Goal: Task Accomplishment & Management: Complete application form

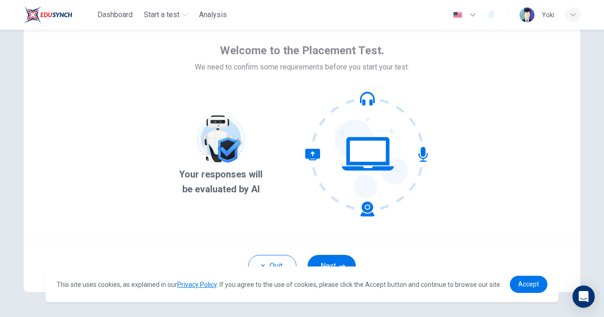
scroll to position [69, 0]
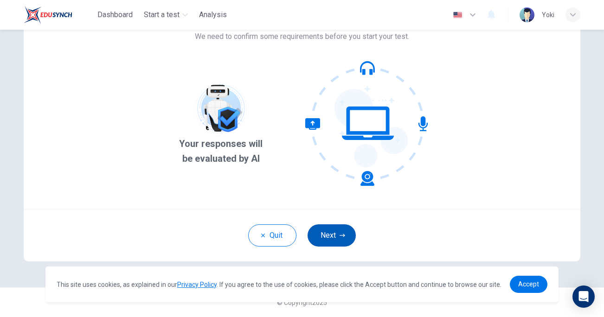
click at [346, 234] on button "Next" at bounding box center [332, 236] width 48 height 22
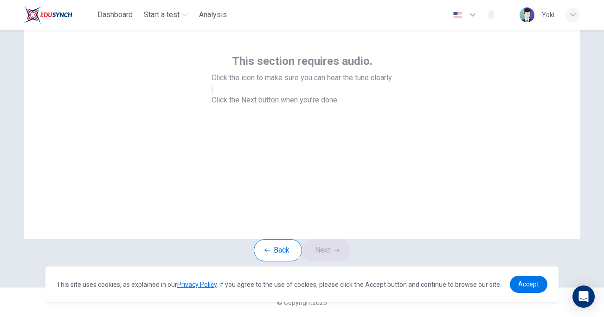
click at [214, 94] on button "button" at bounding box center [213, 89] width 2 height 9
click at [325, 253] on button "Next" at bounding box center [326, 251] width 48 height 22
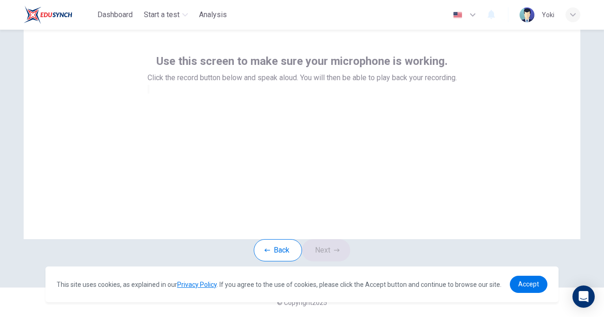
click at [307, 95] on div at bounding box center [303, 89] width 310 height 11
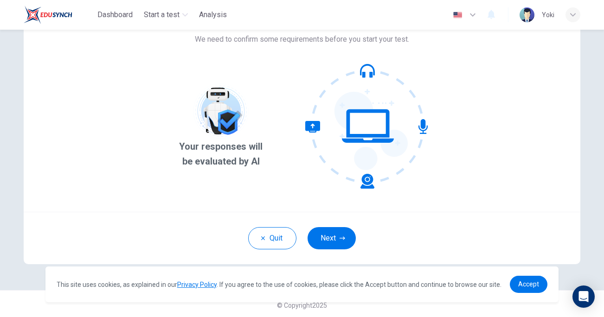
scroll to position [69, 0]
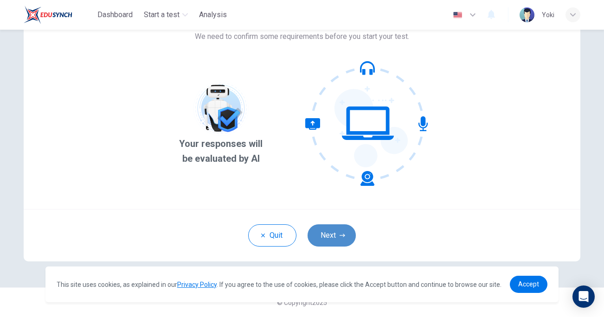
click at [331, 240] on button "Next" at bounding box center [332, 236] width 48 height 22
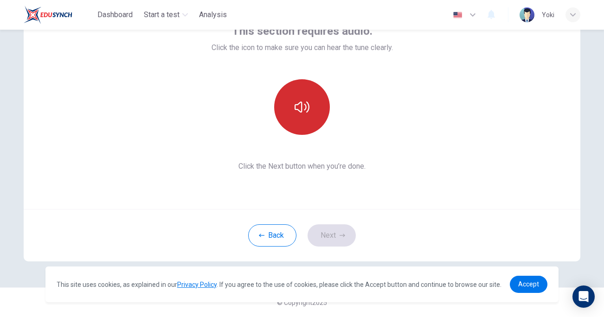
click at [301, 125] on button "button" at bounding box center [302, 107] width 56 height 56
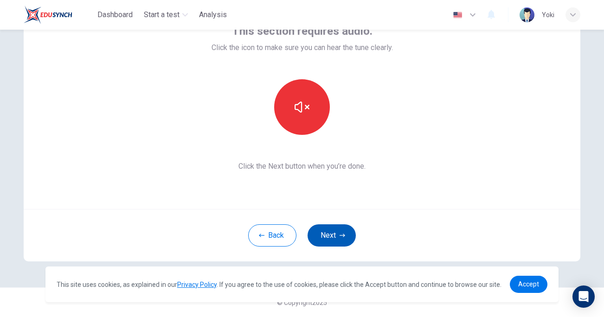
click at [318, 236] on button "Next" at bounding box center [332, 236] width 48 height 22
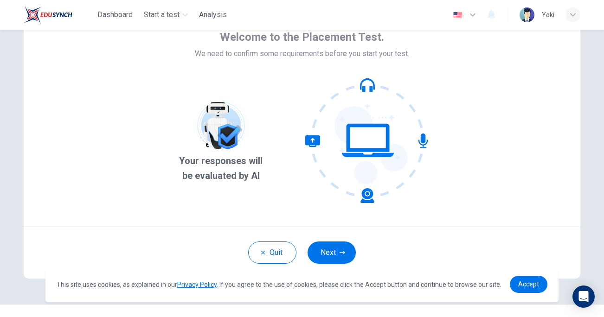
scroll to position [69, 0]
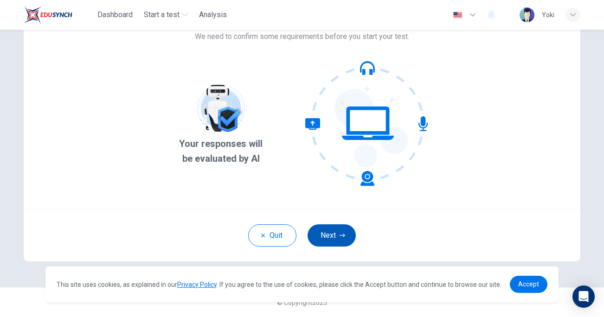
click at [322, 239] on button "Next" at bounding box center [332, 236] width 48 height 22
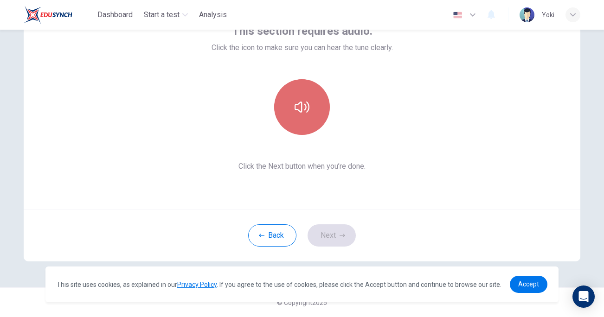
click at [310, 111] on button "button" at bounding box center [302, 107] width 56 height 56
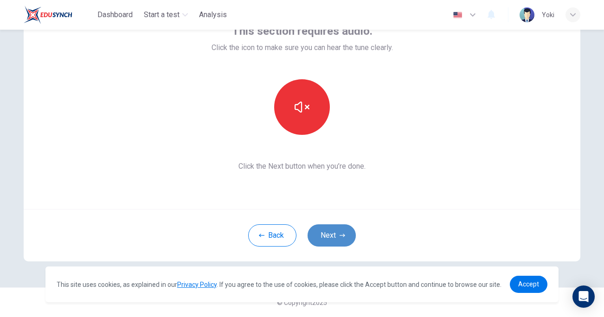
click at [330, 230] on button "Next" at bounding box center [332, 236] width 48 height 22
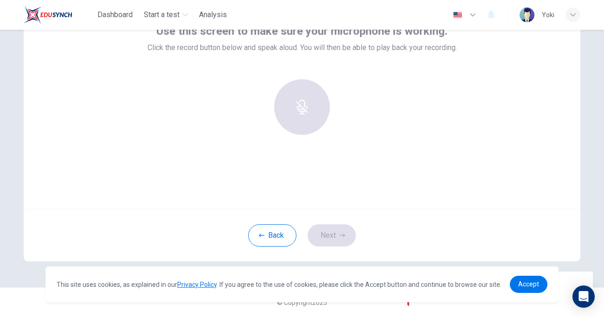
click at [305, 107] on div at bounding box center [302, 107] width 100 height 56
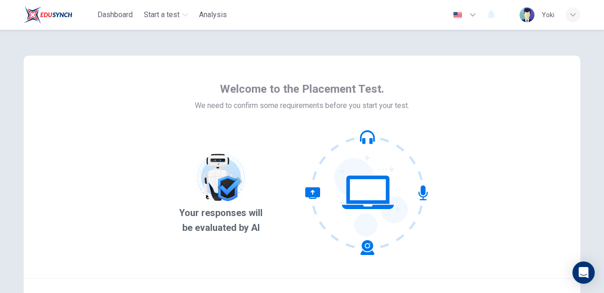
scroll to position [93, 0]
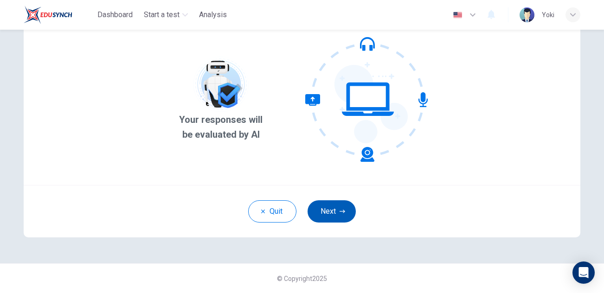
click at [334, 221] on button "Next" at bounding box center [332, 212] width 48 height 22
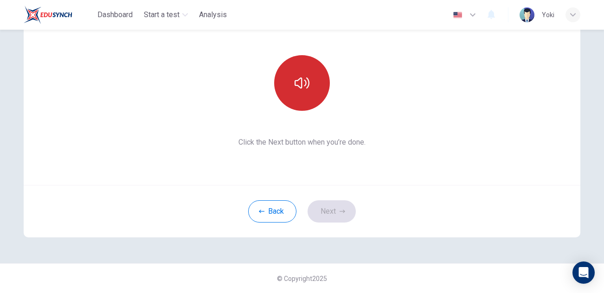
click at [311, 69] on button "button" at bounding box center [302, 83] width 56 height 56
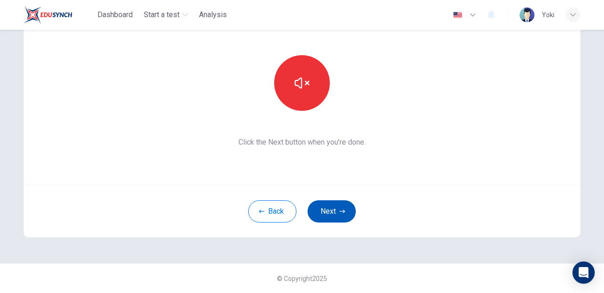
click at [335, 209] on button "Next" at bounding box center [332, 212] width 48 height 22
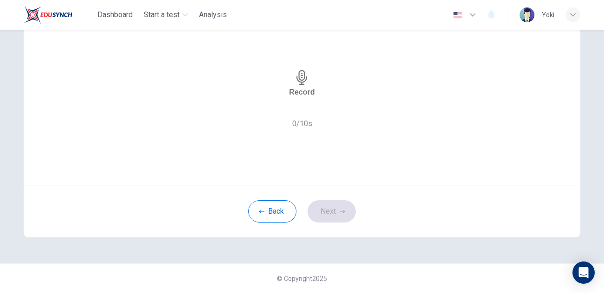
click at [307, 97] on div "Record" at bounding box center [302, 83] width 26 height 26
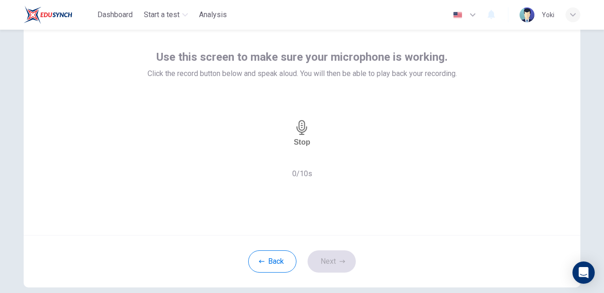
scroll to position [41, 0]
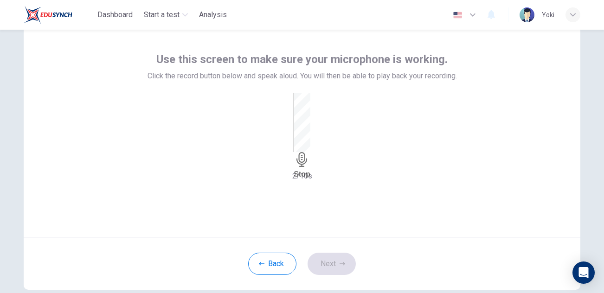
click at [306, 152] on icon "button" at bounding box center [302, 159] width 15 height 15
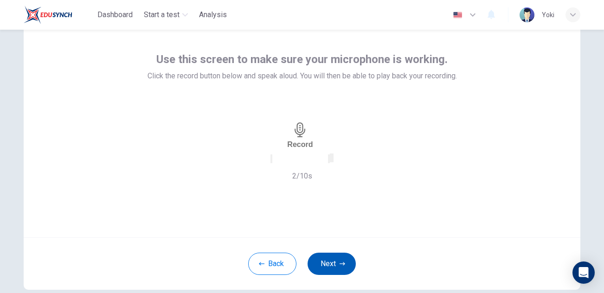
click at [326, 260] on button "Next" at bounding box center [332, 264] width 48 height 22
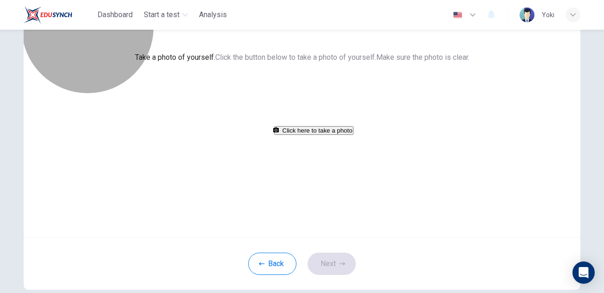
click at [310, 135] on button "Click here to take a photo" at bounding box center [313, 130] width 79 height 9
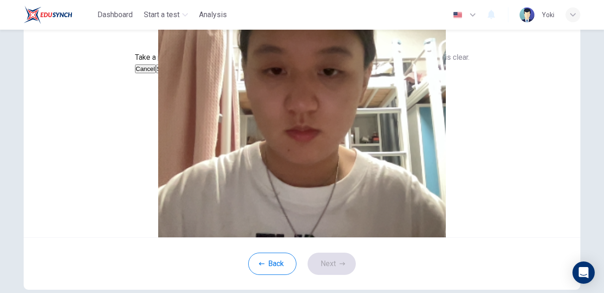
click at [156, 73] on button "Cancel" at bounding box center [145, 69] width 21 height 9
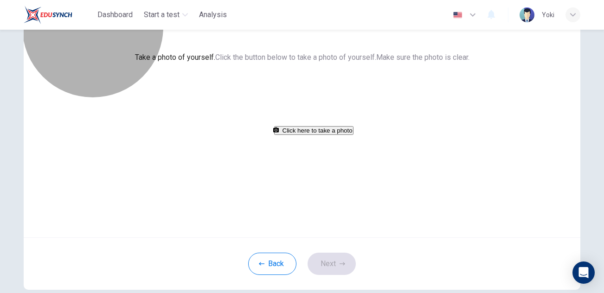
click at [315, 135] on button "Click here to take a photo" at bounding box center [313, 130] width 79 height 9
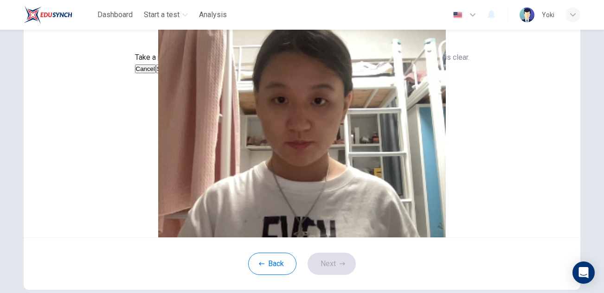
click at [386, 74] on div "Cancel Save" at bounding box center [302, 68] width 335 height 11
click at [172, 73] on button "Save" at bounding box center [164, 69] width 16 height 9
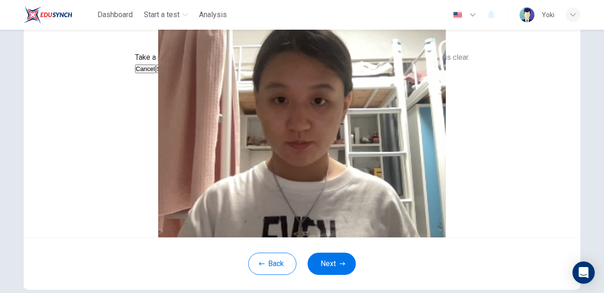
click at [172, 73] on button "Save" at bounding box center [164, 69] width 16 height 9
click at [383, 63] on div at bounding box center [302, 63] width 335 height 0
click at [172, 73] on button "Save" at bounding box center [164, 69] width 16 height 9
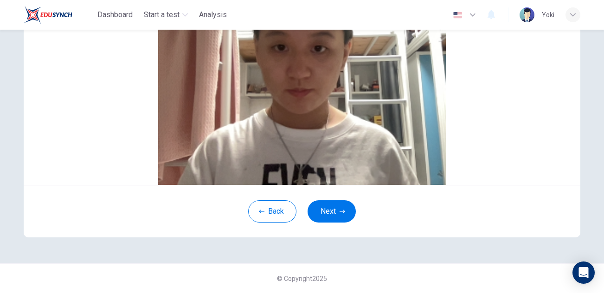
scroll to position [98, 0]
click at [335, 234] on div "Back Next" at bounding box center [302, 211] width 557 height 52
click at [331, 223] on button "Next" at bounding box center [332, 212] width 48 height 22
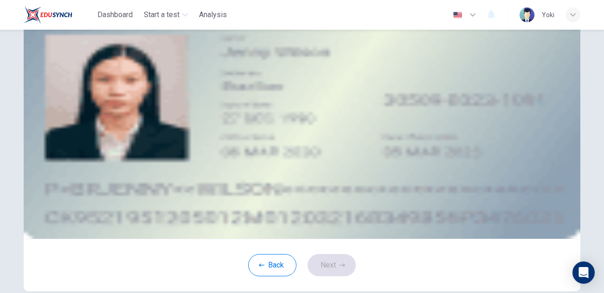
scroll to position [39, 0]
click at [341, 98] on div "Take a photo" at bounding box center [302, 92] width 420 height 11
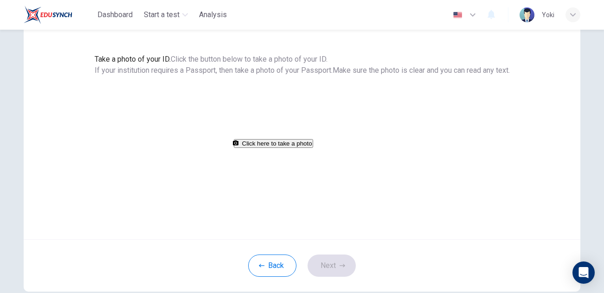
click at [313, 148] on button "Click here to take a photo" at bounding box center [273, 143] width 79 height 9
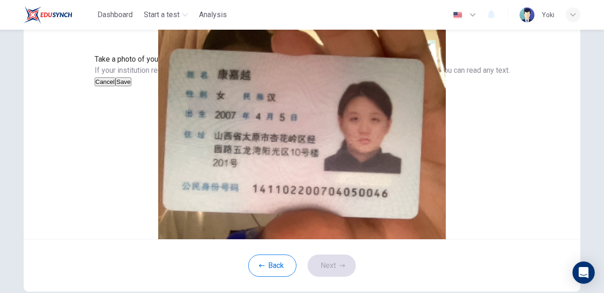
click at [131, 86] on button "Save" at bounding box center [124, 82] width 16 height 9
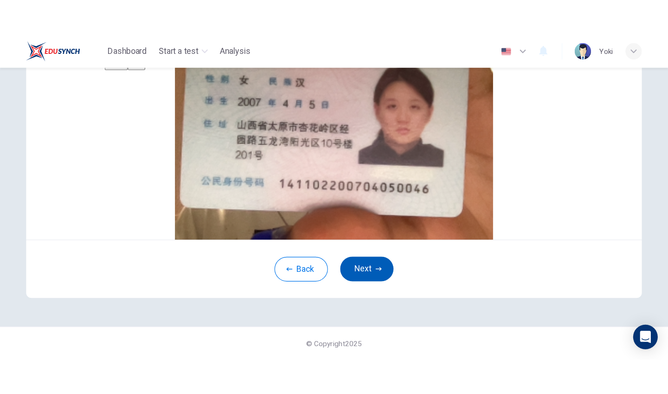
scroll to position [97, 0]
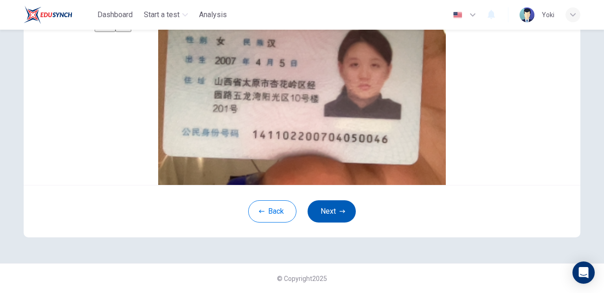
click at [338, 223] on button "Next" at bounding box center [332, 212] width 48 height 22
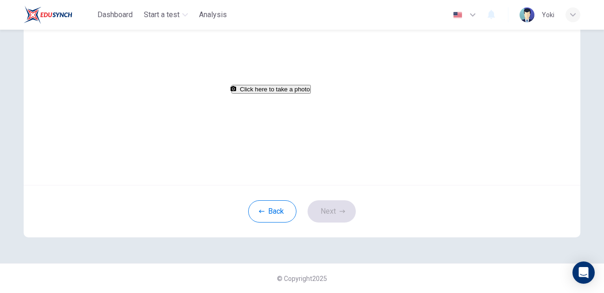
click at [311, 94] on button "Click here to take a photo" at bounding box center [271, 89] width 79 height 9
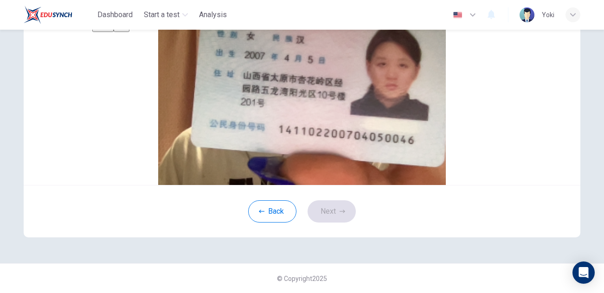
click at [114, 32] on button "Cancel" at bounding box center [102, 27] width 21 height 9
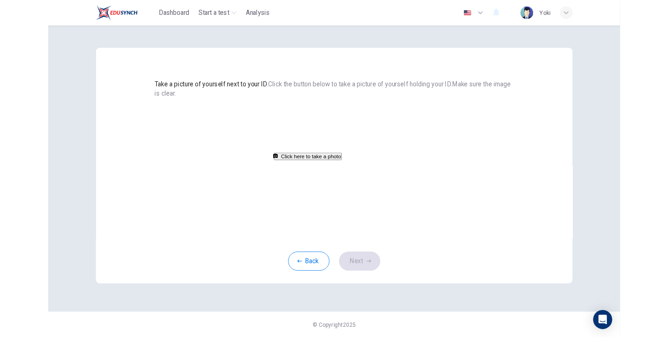
scroll to position [65, 0]
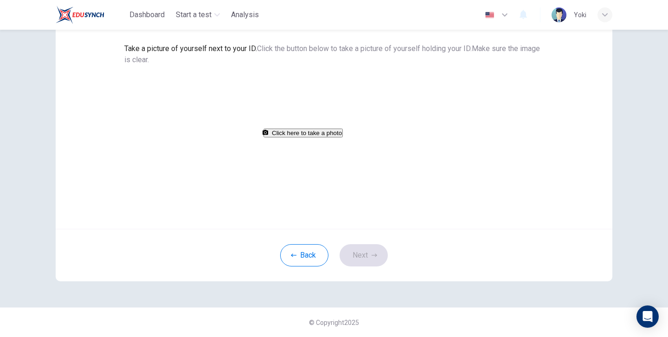
click at [337, 137] on button "Click here to take a photo" at bounding box center [303, 133] width 79 height 9
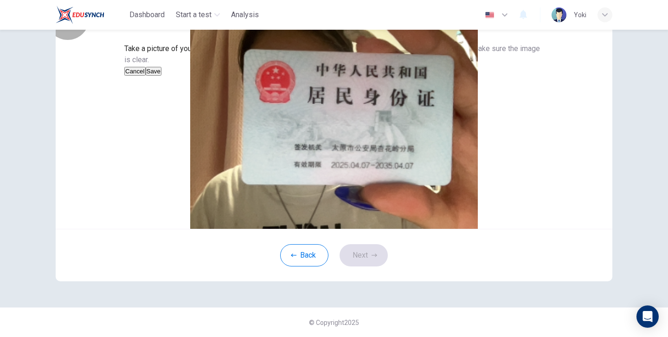
click at [162, 76] on button "Save" at bounding box center [154, 71] width 16 height 9
click at [361, 266] on button "Next" at bounding box center [364, 255] width 48 height 22
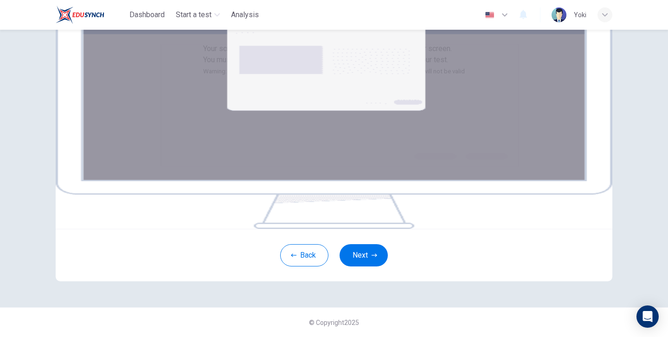
scroll to position [105, 0]
click at [361, 266] on button "Next" at bounding box center [364, 255] width 48 height 22
click at [375, 266] on button "Next" at bounding box center [364, 255] width 48 height 22
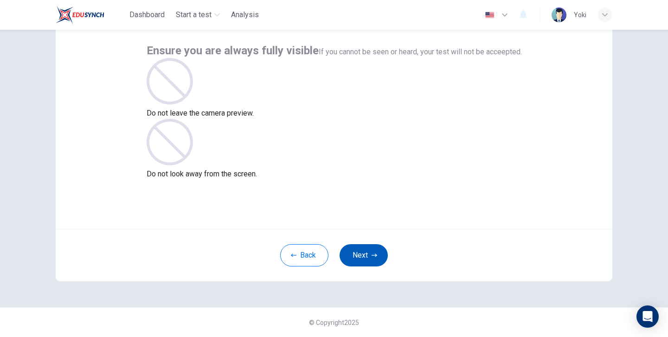
scroll to position [50, 0]
click at [353, 249] on button "Next" at bounding box center [364, 255] width 48 height 22
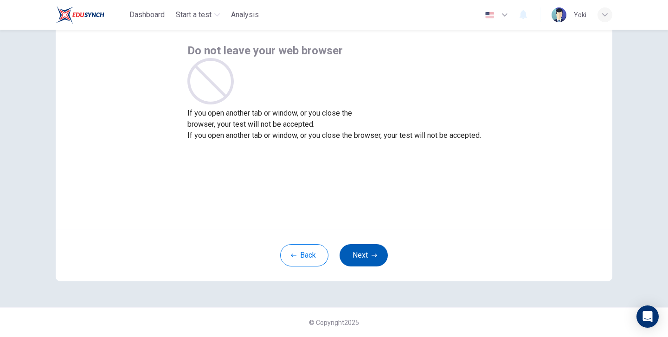
click at [362, 255] on button "Next" at bounding box center [364, 255] width 48 height 22
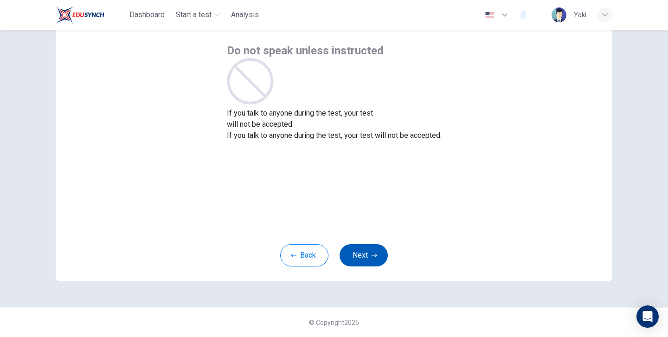
click at [362, 255] on button "Next" at bounding box center [364, 255] width 48 height 22
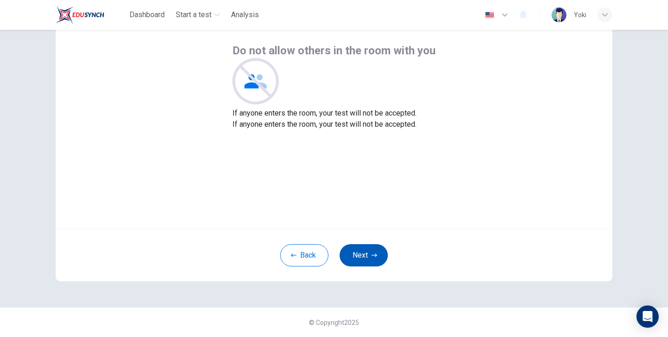
click at [362, 255] on button "Next" at bounding box center [364, 255] width 48 height 22
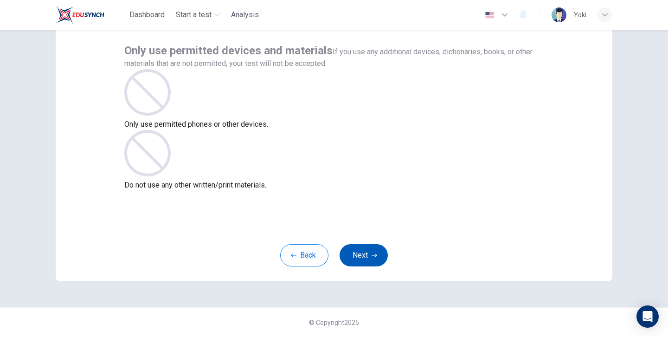
click at [362, 255] on button "Next" at bounding box center [364, 255] width 48 height 22
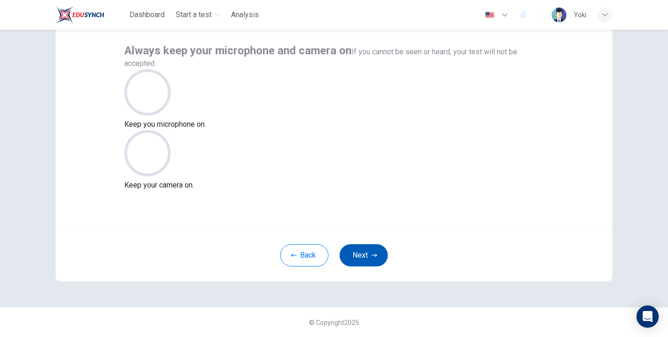
click at [362, 255] on button "Next" at bounding box center [364, 255] width 48 height 22
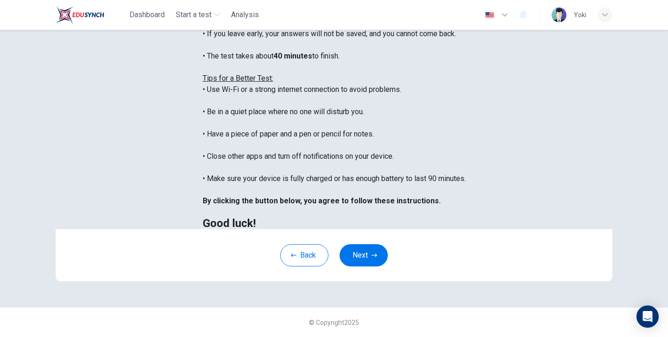
scroll to position [169, 0]
click at [366, 266] on button "Next" at bounding box center [364, 255] width 48 height 22
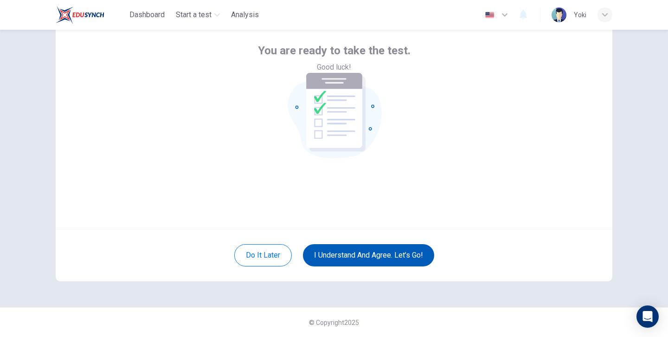
click at [369, 256] on button "I understand and agree. Let’s go!" at bounding box center [368, 255] width 131 height 22
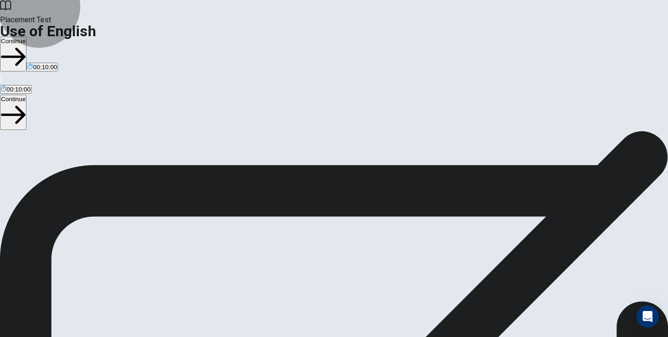
click at [26, 37] on button "Continue" at bounding box center [13, 54] width 26 height 35
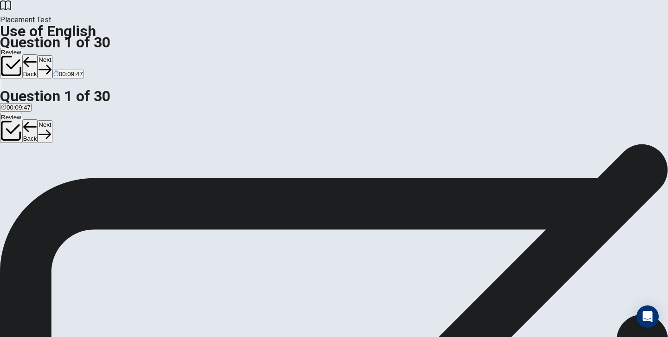
click at [52, 55] on button "Next" at bounding box center [45, 66] width 14 height 23
click at [1, 87] on icon "button" at bounding box center [1, 87] width 0 height 0
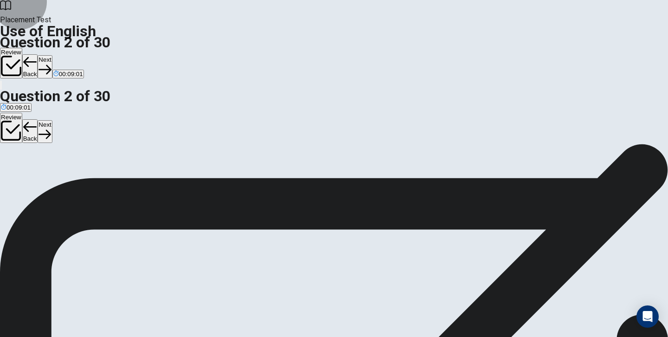
click at [52, 55] on button "Next" at bounding box center [45, 66] width 14 height 23
click at [51, 63] on icon "button" at bounding box center [45, 69] width 13 height 13
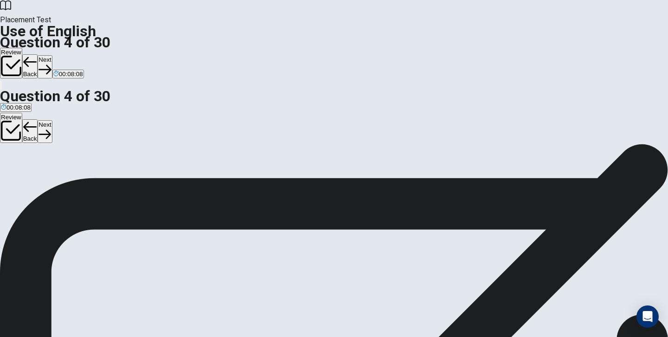
click at [52, 55] on button "Next" at bounding box center [45, 66] width 14 height 23
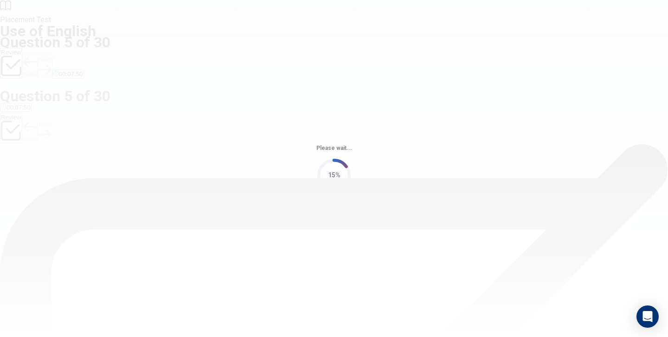
scroll to position [0, 0]
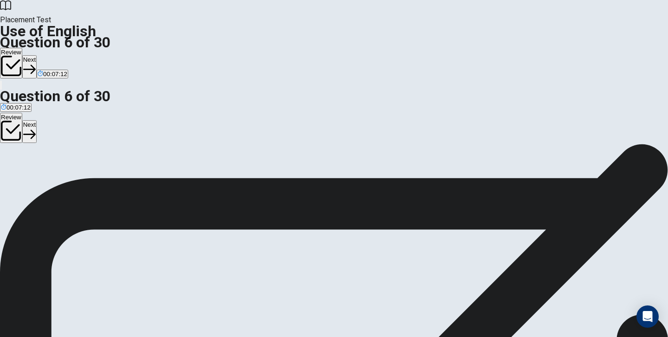
click at [37, 55] on button "Next" at bounding box center [29, 66] width 14 height 23
click at [52, 55] on button "Next" at bounding box center [45, 66] width 14 height 23
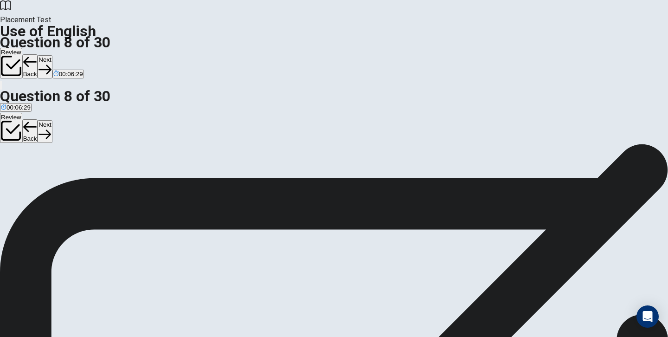
click at [52, 55] on button "Next" at bounding box center [45, 66] width 14 height 23
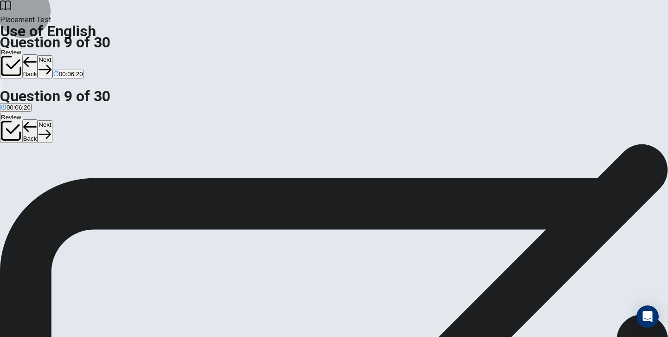
click at [52, 55] on button "Next" at bounding box center [45, 66] width 14 height 23
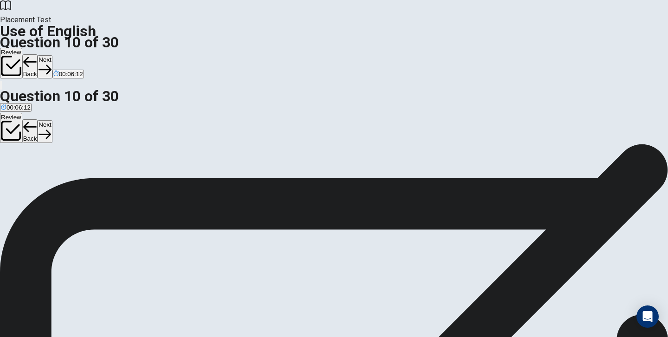
click at [52, 55] on button "Next" at bounding box center [45, 66] width 14 height 23
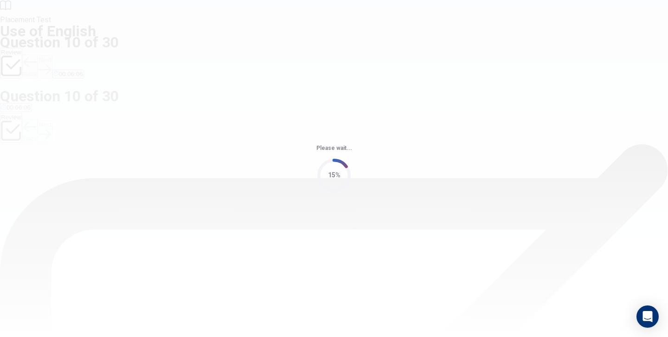
scroll to position [0, 0]
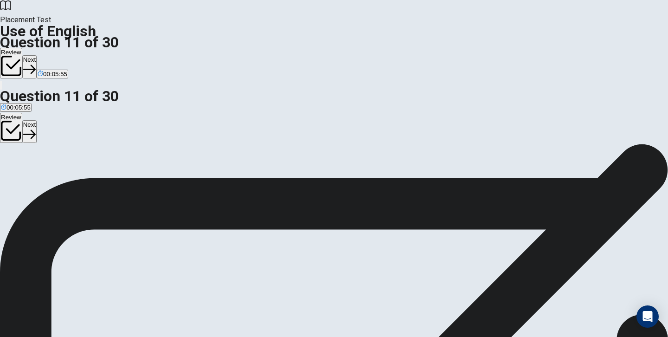
click at [36, 63] on icon "button" at bounding box center [29, 69] width 13 height 13
click at [52, 55] on button "Next" at bounding box center [45, 66] width 14 height 23
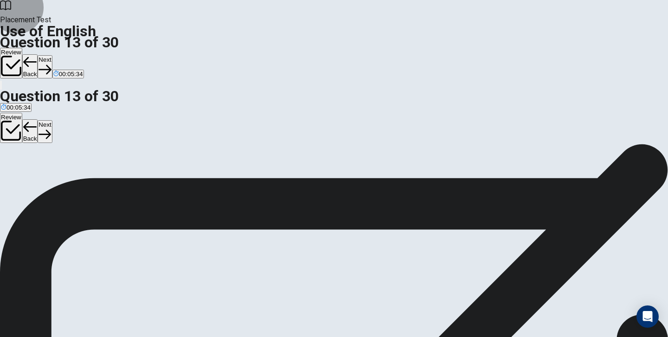
click at [52, 55] on button "Next" at bounding box center [45, 66] width 14 height 23
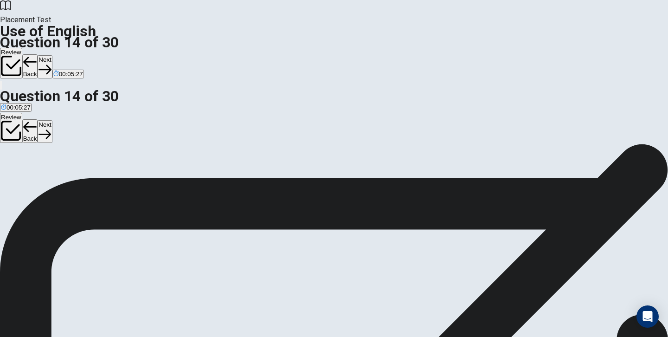
click at [52, 55] on button "Next" at bounding box center [45, 66] width 14 height 23
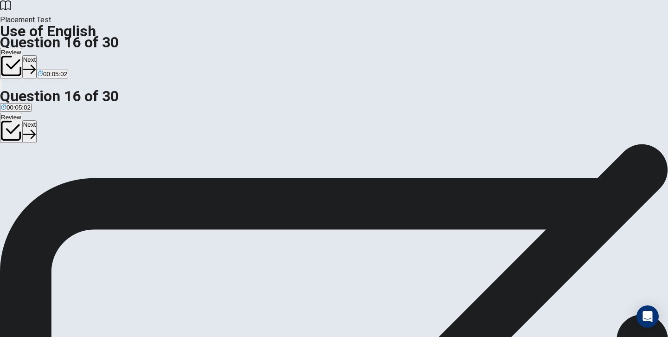
click at [37, 55] on button "Next" at bounding box center [29, 66] width 14 height 23
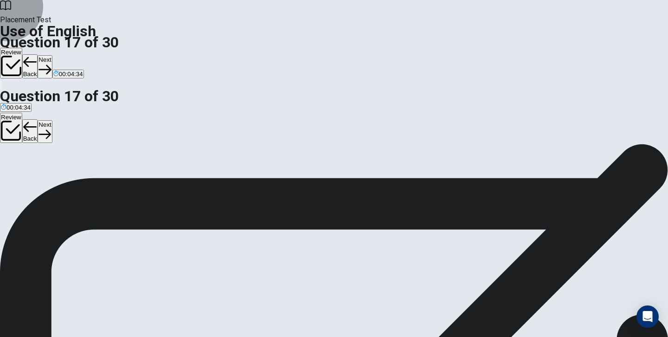
click at [52, 55] on button "Next" at bounding box center [45, 66] width 14 height 23
click at [38, 54] on button "Back" at bounding box center [30, 66] width 16 height 24
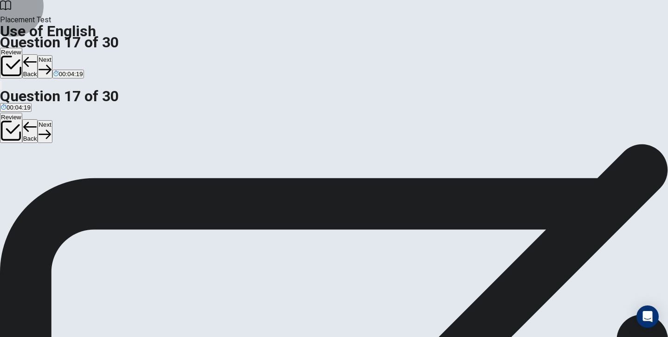
click at [52, 55] on button "Next" at bounding box center [45, 66] width 14 height 23
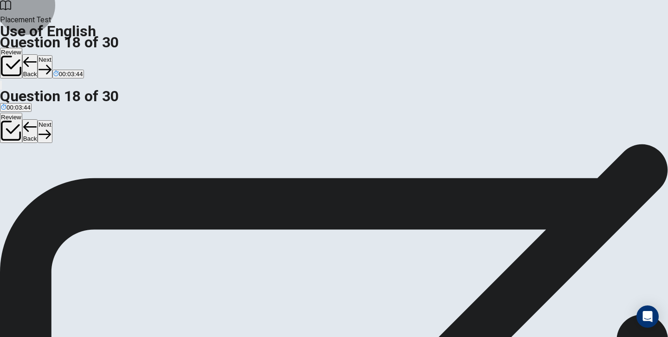
click at [52, 55] on button "Next" at bounding box center [45, 66] width 14 height 23
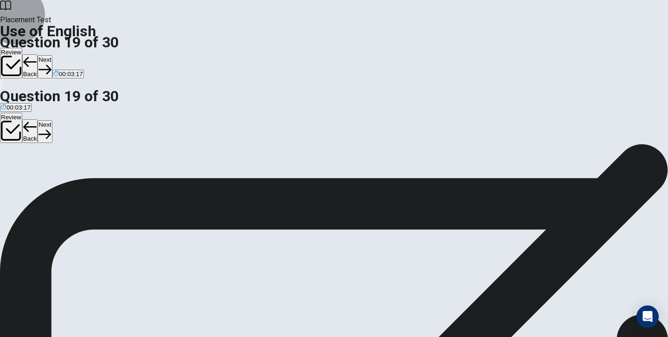
click at [52, 55] on button "Next" at bounding box center [45, 66] width 14 height 23
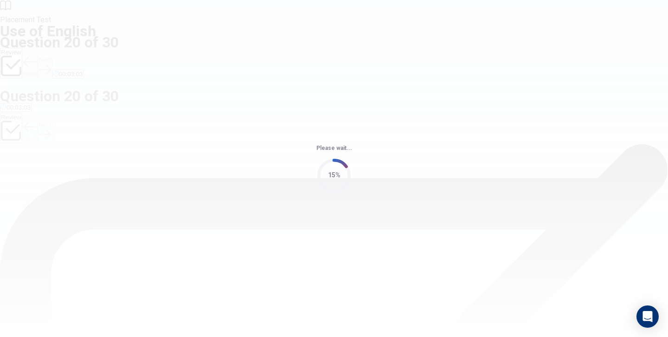
scroll to position [0, 0]
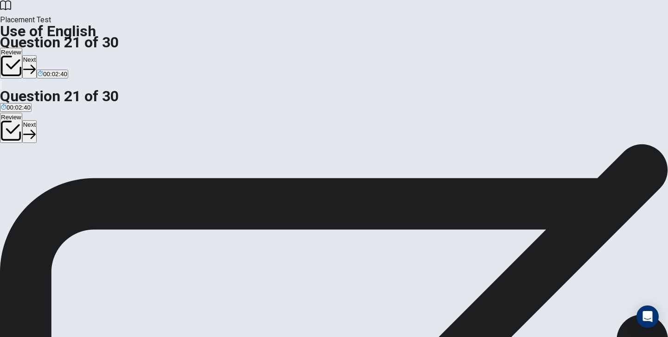
scroll to position [82, 0]
click at [36, 65] on icon "button" at bounding box center [29, 69] width 13 height 9
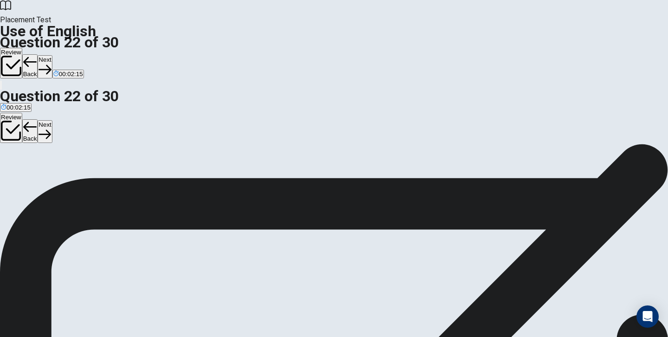
click at [52, 55] on button "Next" at bounding box center [45, 66] width 14 height 23
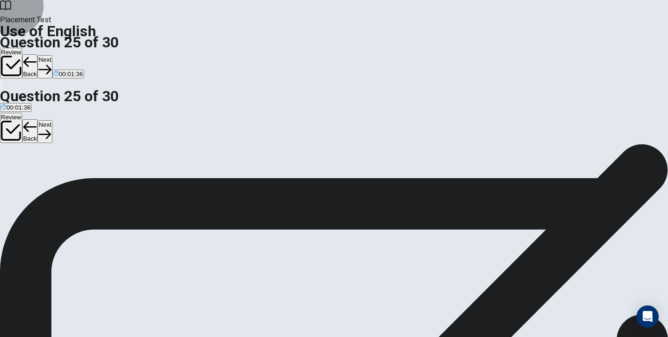
click at [52, 55] on button "Next" at bounding box center [45, 66] width 14 height 23
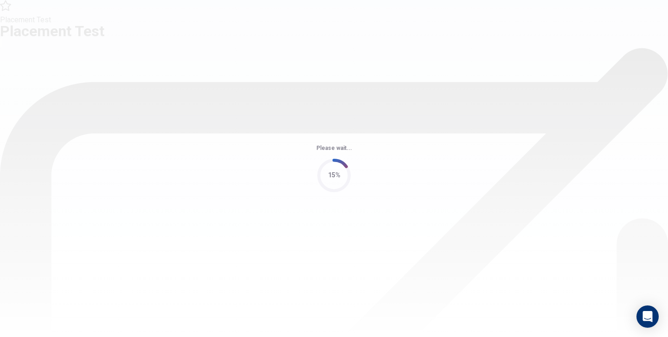
scroll to position [0, 0]
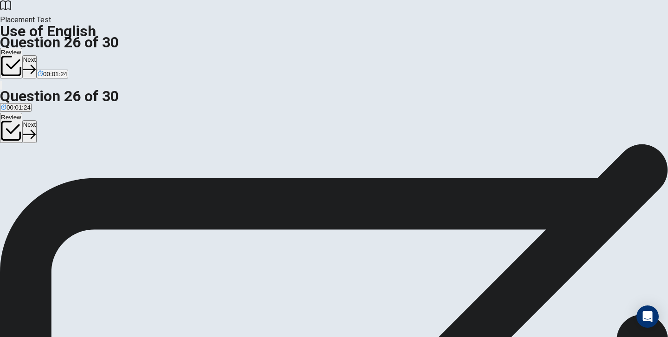
click at [37, 55] on button "Next" at bounding box center [29, 66] width 14 height 23
click at [52, 55] on button "Next" at bounding box center [45, 66] width 14 height 23
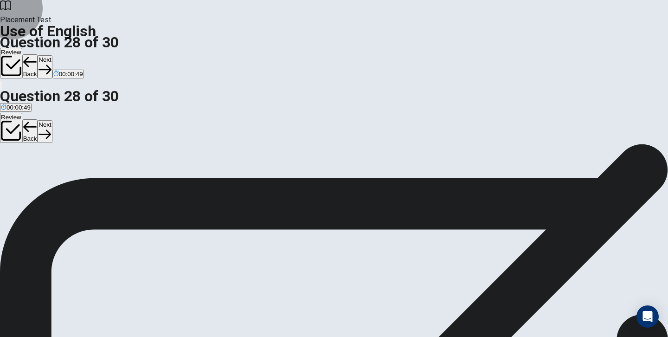
click at [52, 55] on button "Next" at bounding box center [45, 66] width 14 height 23
click at [38, 54] on button "Back" at bounding box center [30, 66] width 16 height 24
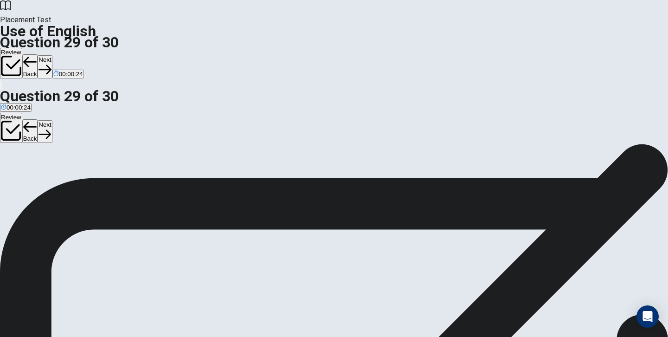
click at [38, 54] on button "Back" at bounding box center [30, 66] width 16 height 24
click at [22, 48] on button "Review" at bounding box center [11, 63] width 22 height 31
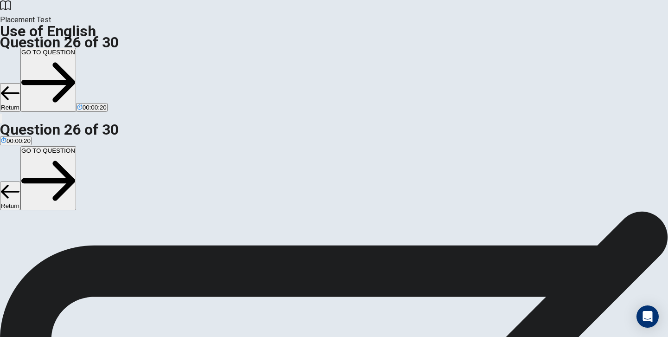
scroll to position [474, 0]
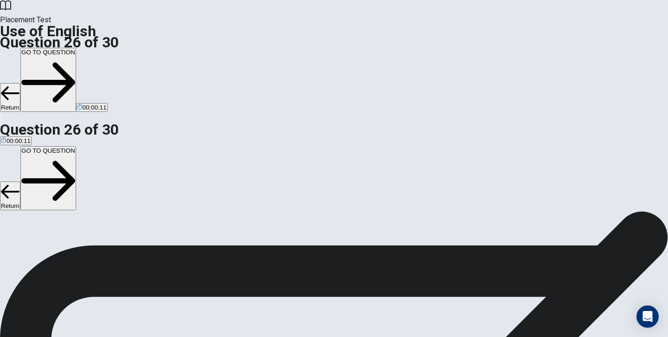
click at [76, 48] on button "GO TO QUESTION" at bounding box center [48, 80] width 56 height 64
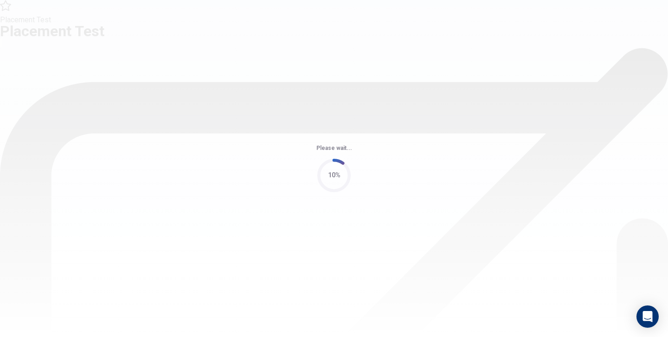
scroll to position [0, 0]
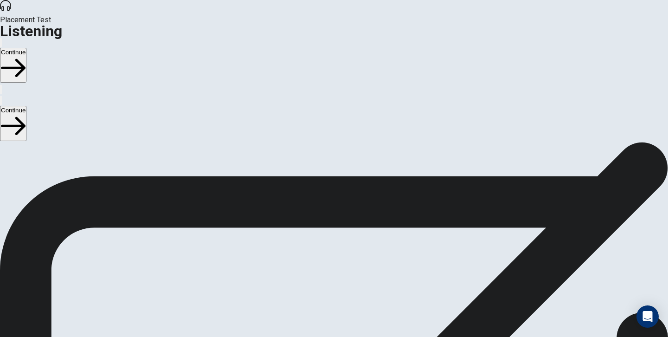
click at [26, 48] on button "Continue" at bounding box center [13, 65] width 26 height 35
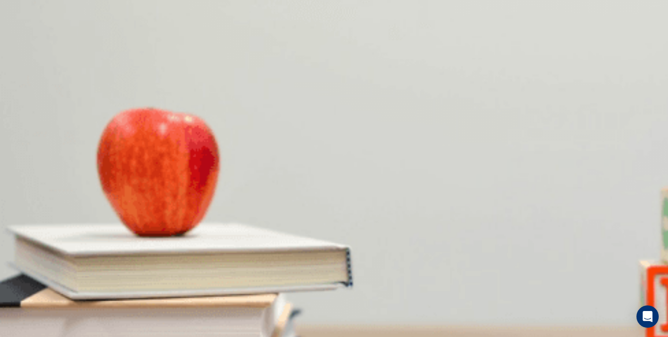
drag, startPoint x: 609, startPoint y: 63, endPoint x: 601, endPoint y: 63, distance: 7.9
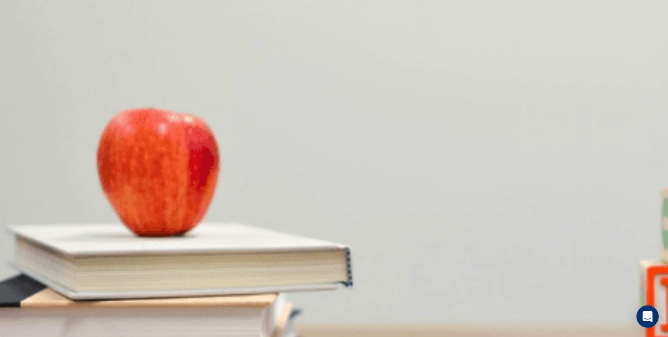
scroll to position [46, 0]
click at [26, 48] on button "Continue" at bounding box center [13, 65] width 26 height 35
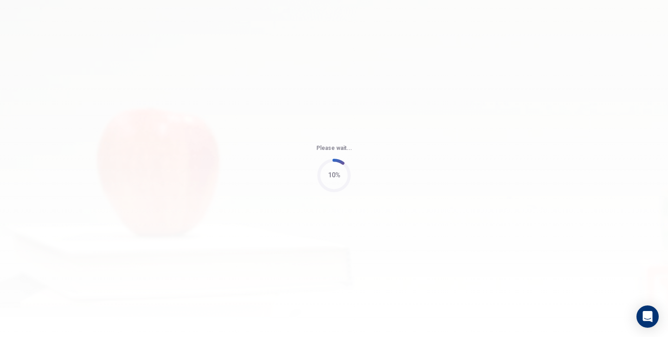
type input "63"
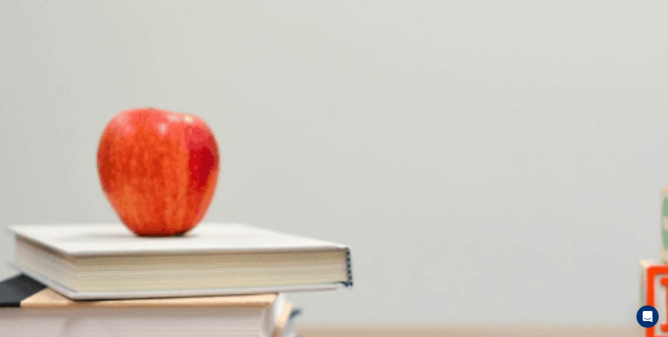
scroll to position [265, 0]
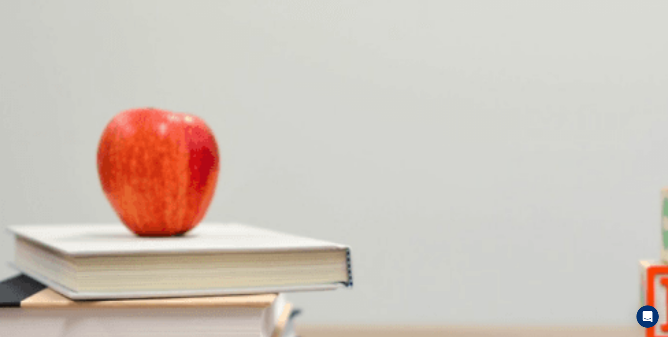
scroll to position [455, 0]
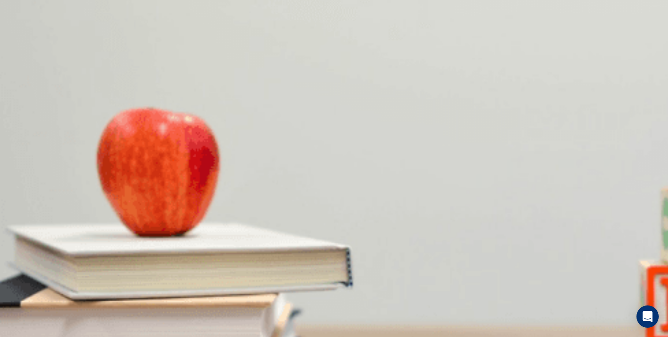
scroll to position [0, 0]
click at [26, 48] on button "Continue" at bounding box center [13, 65] width 26 height 35
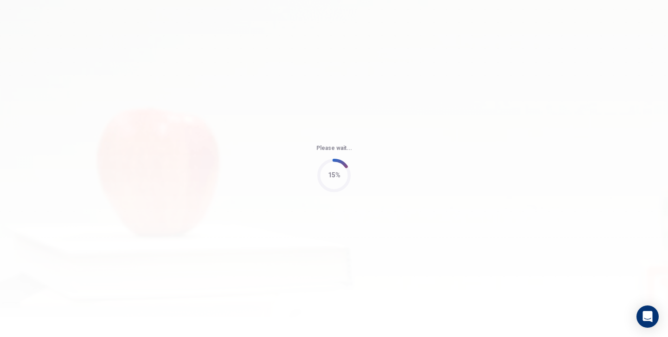
type input "87"
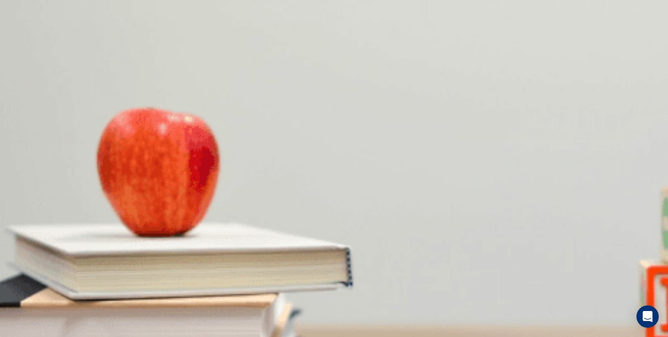
scroll to position [29, 0]
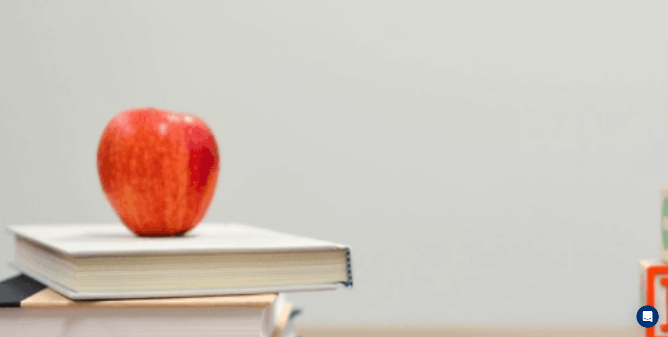
scroll to position [866, 0]
click at [26, 48] on button "Continue" at bounding box center [13, 65] width 26 height 35
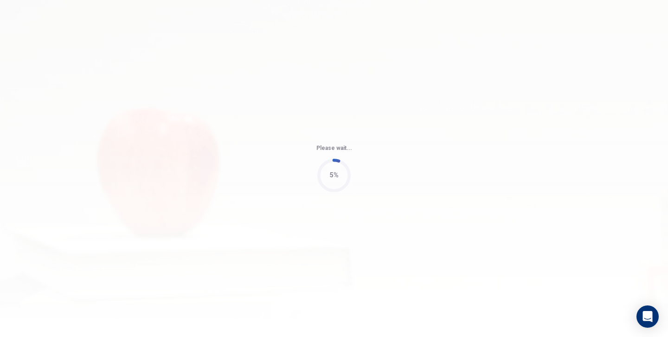
type input "80"
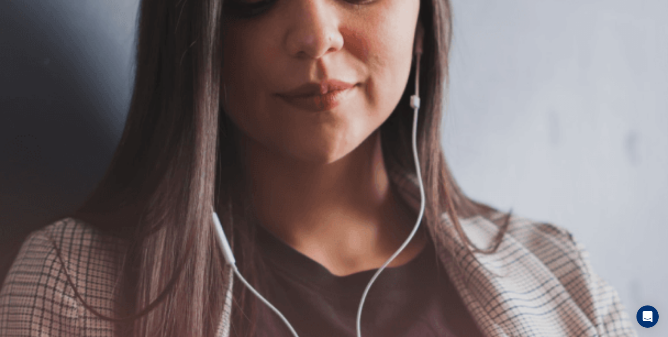
scroll to position [0, 0]
click at [26, 48] on button "Continue" at bounding box center [13, 65] width 26 height 35
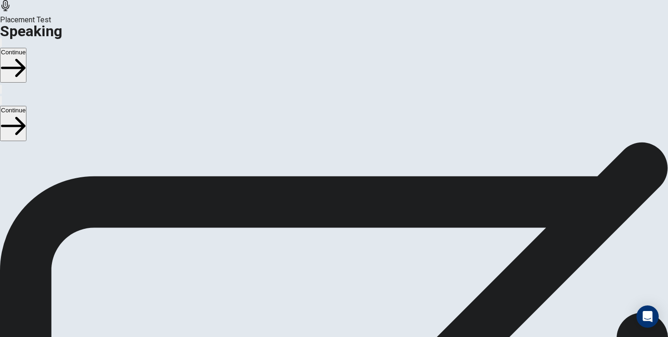
scroll to position [60, 0]
click at [26, 48] on button "Continue" at bounding box center [13, 65] width 26 height 35
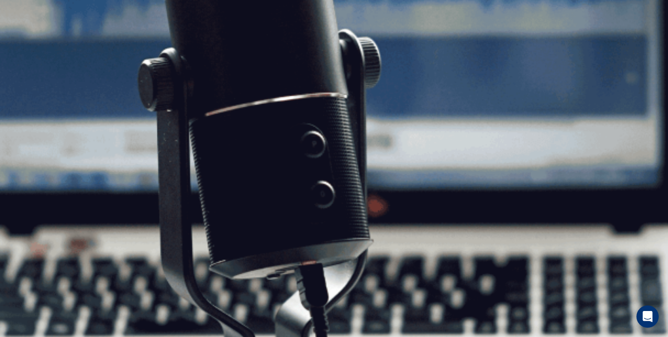
scroll to position [31, 0]
click at [26, 48] on button "Continue" at bounding box center [13, 65] width 26 height 35
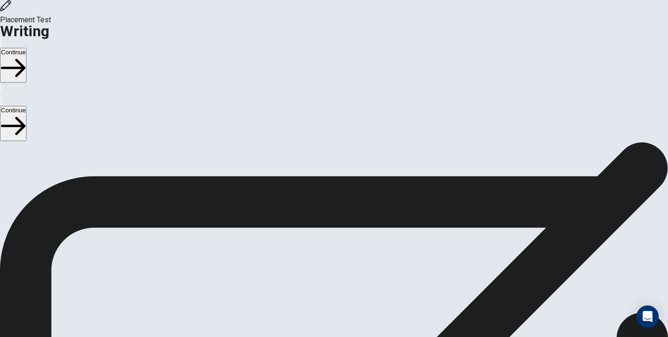
scroll to position [0, 0]
click at [26, 48] on button "Continue" at bounding box center [13, 65] width 26 height 35
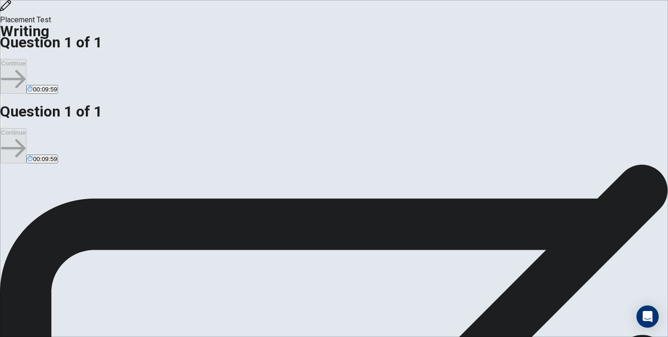
type textarea "s"
type textarea "x"
type textarea "so"
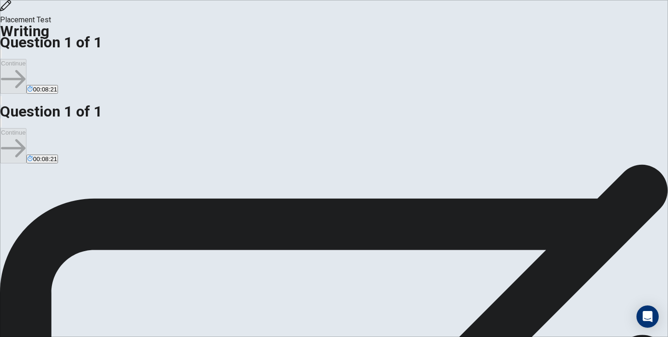
scroll to position [0, 0]
type textarea "x"
type textarea "som"
type textarea "x"
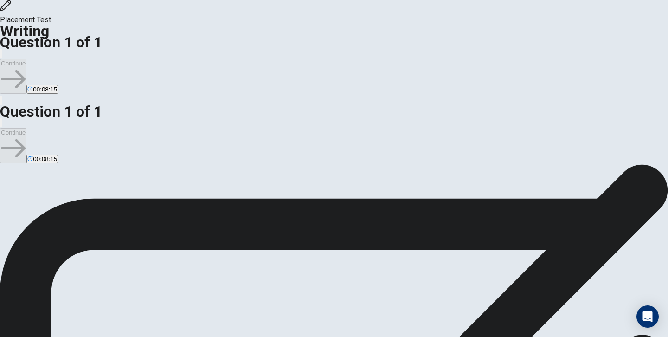
type textarea "soma"
type textarea "x"
type textarea "[PERSON_NAME]"
type textarea "x"
type textarea "somany"
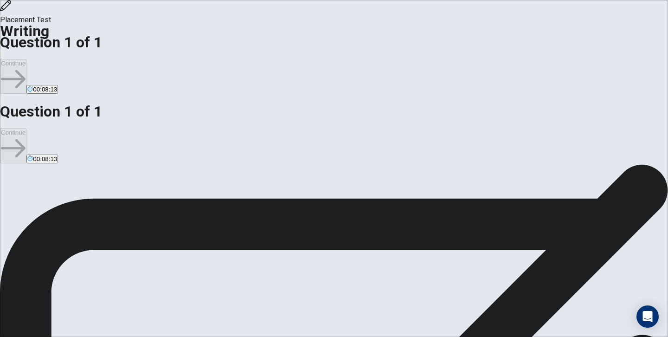
type textarea "x"
type textarea "[PERSON_NAME]"
type textarea "x"
type textarea "soma"
type textarea "x"
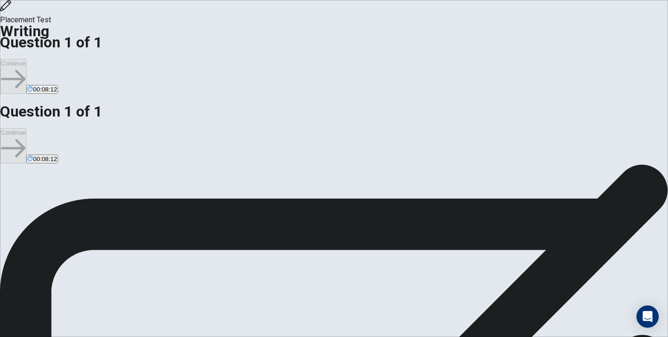
type textarea "som"
type textarea "x"
type textarea "so"
type textarea "x"
type textarea "s"
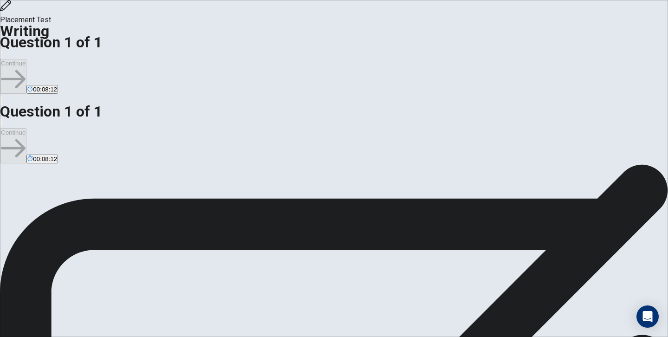
type textarea "x"
type textarea "I"
type textarea "x"
type textarea "I"
type textarea "x"
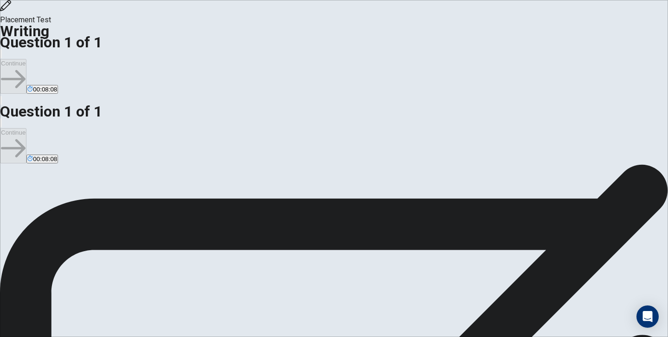
type textarea "I t"
type textarea "x"
type textarea "I th"
type textarea "x"
type textarea "I thi"
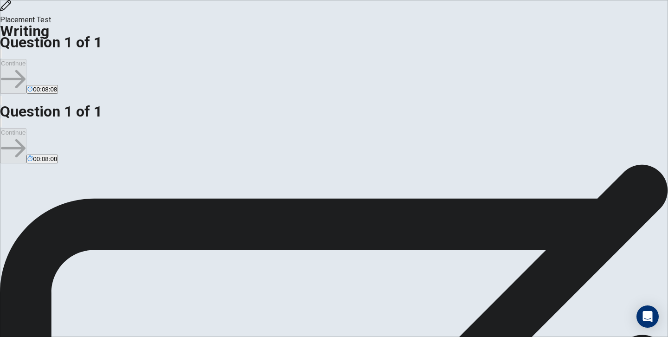
type textarea "x"
type textarea "I thin"
type textarea "x"
type textarea "I think"
type textarea "x"
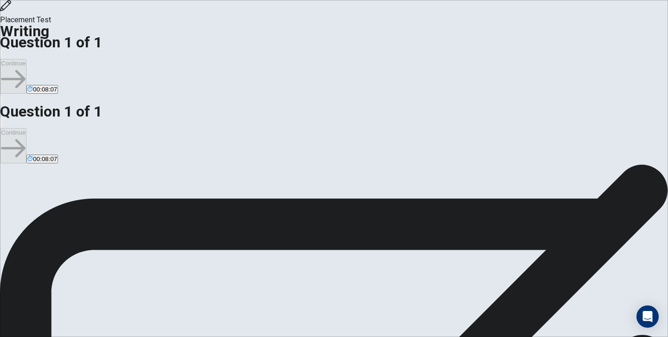
type textarea "I think"
type textarea "x"
type textarea "I think e"
type textarea "x"
type textarea "I think ev"
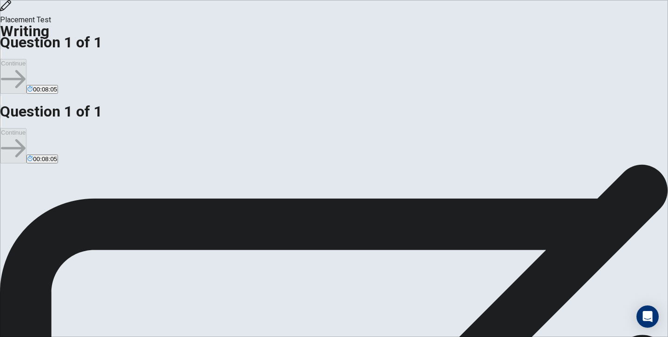
type textarea "x"
type textarea "I think [PERSON_NAME]"
type textarea "x"
type textarea "I think ever"
type textarea "x"
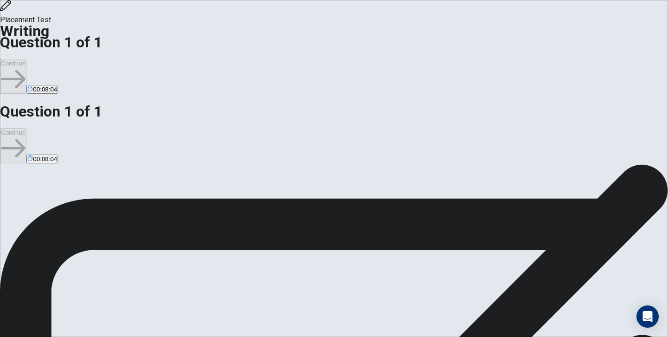
type textarea "I think every"
type textarea "x"
type textarea "I think every"
type textarea "x"
type textarea "I think every o"
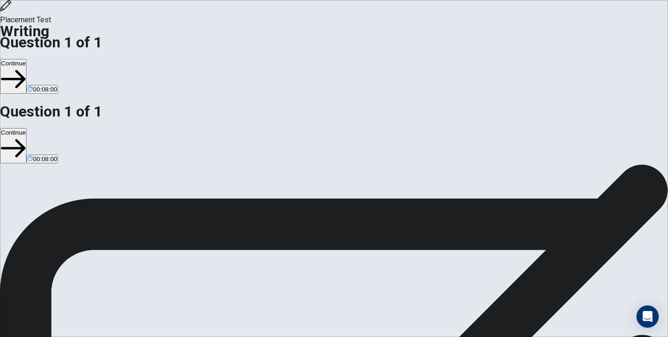
type textarea "x"
type textarea "I think every on"
type textarea "x"
type textarea "I think every one"
type textarea "x"
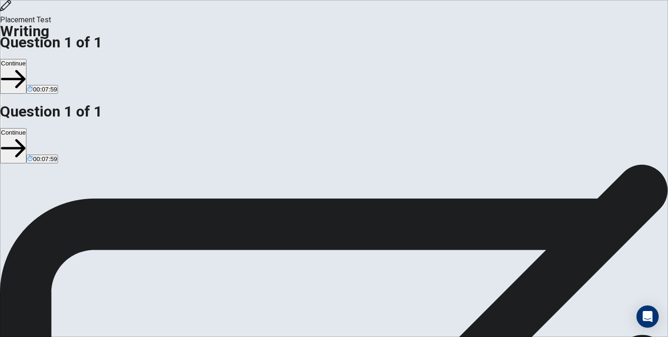
type textarea "I think every on"
type textarea "x"
type textarea "I think every o"
type textarea "x"
type textarea "I think every"
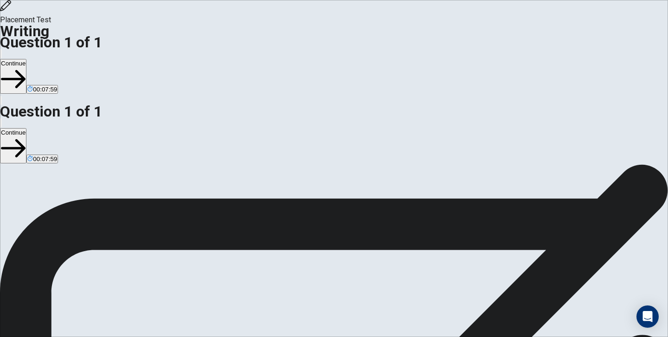
type textarea "x"
type textarea "I think every"
type textarea "x"
type textarea "I think everyo"
type textarea "x"
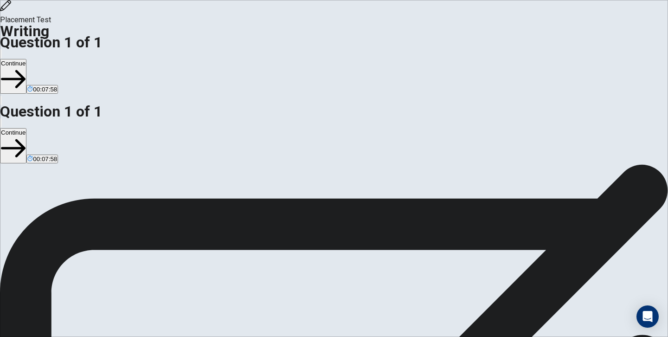
type textarea "I think everyon"
type textarea "x"
type textarea "I think everyone"
type textarea "x"
type textarea "I think everyone"
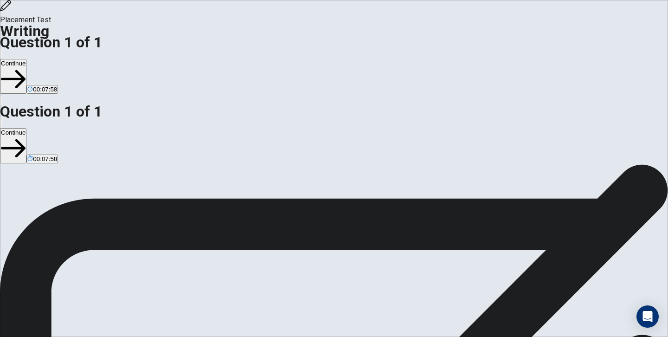
type textarea "x"
type textarea "I think everyone h"
type textarea "x"
type textarea "I think everyone ha"
type textarea "x"
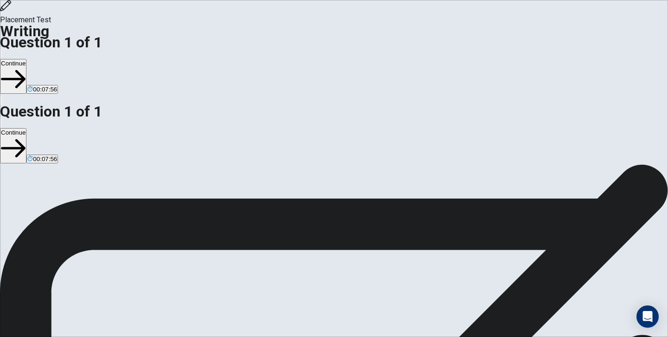
type textarea "I think everyone hav"
type textarea "x"
type textarea "I think everyone have"
type textarea "x"
type textarea "I think everyone have"
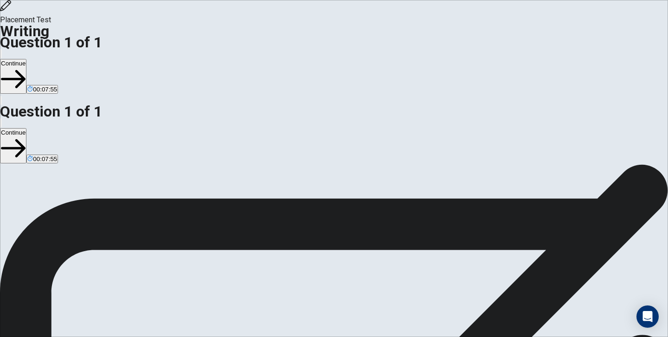
type textarea "x"
type textarea "I think everyone have d"
type textarea "x"
type textarea "I think everyone have di"
type textarea "x"
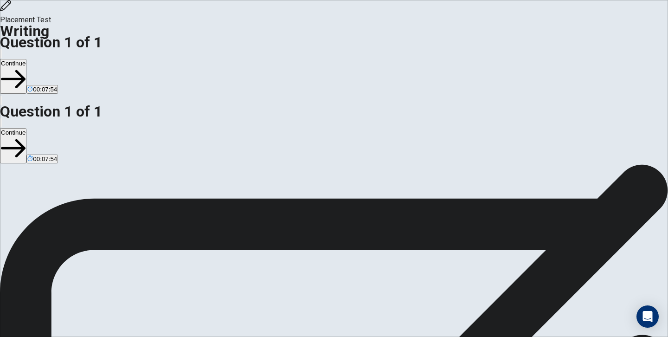
type textarea "I think everyone have dif"
type textarea "x"
type textarea "I think everyone have diff"
type textarea "x"
type textarea "I think everyone have diffe"
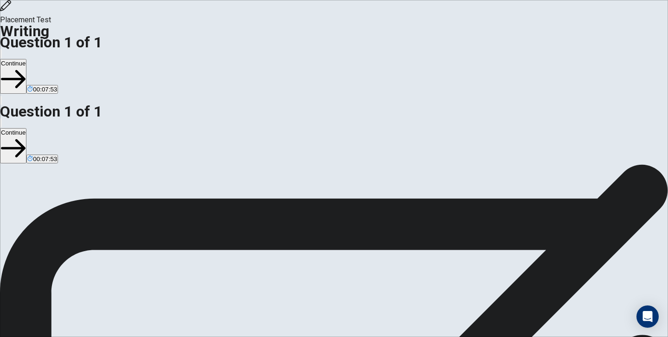
type textarea "x"
type textarea "I think everyone have differ"
type textarea "x"
type textarea "I think everyone have differe"
type textarea "x"
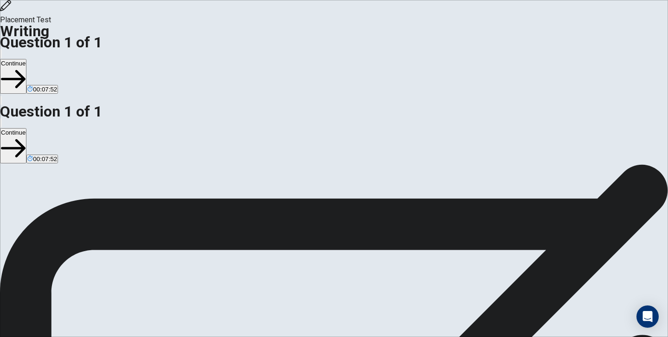
type textarea "I think everyone have differen"
type textarea "x"
type textarea "I think everyone have different"
type textarea "x"
type textarea "I think everyone have different"
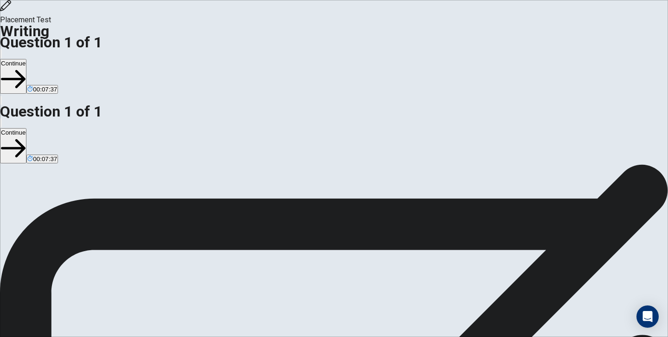
type textarea "x"
type textarea "I think everyone have different s"
type textarea "x"
type textarea "I think everyone have different sd"
type textarea "x"
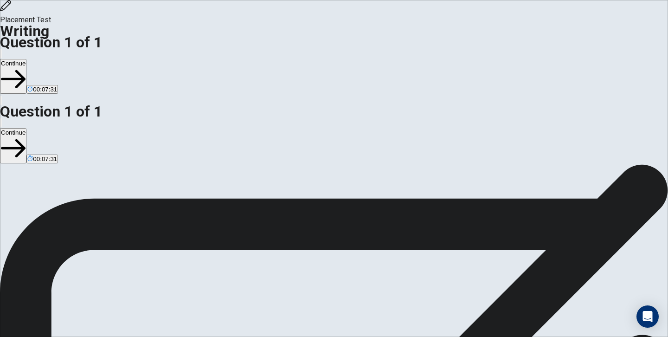
scroll to position [20, 0]
type textarea "I think everyone have different s"
type textarea "x"
type textarea "I think everyone have different"
type textarea "x"
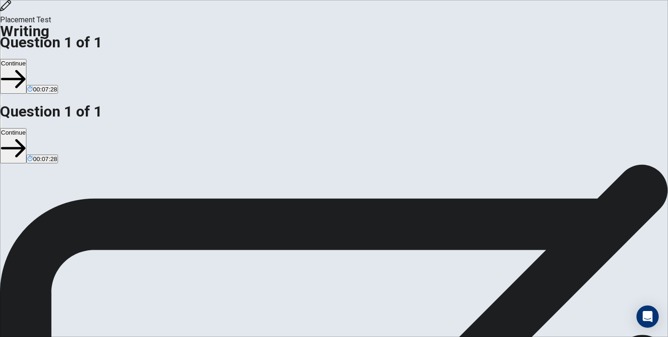
type textarea "I think everyone have different p"
type textarea "x"
type textarea "I think everyone have different pe"
type textarea "x"
type textarea "I think everyone have different per"
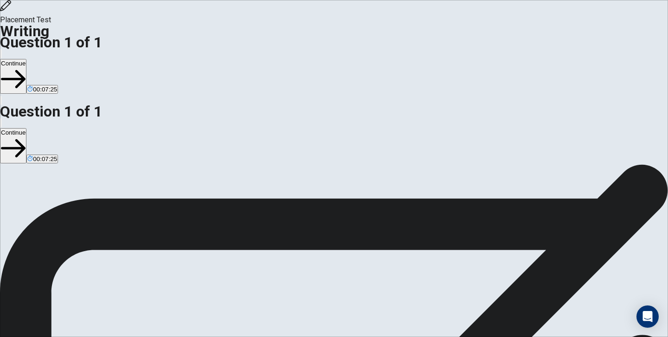
type textarea "x"
type textarea "I think everyone have different pers"
type textarea "x"
type textarea "I think everyone have different perso"
type textarea "x"
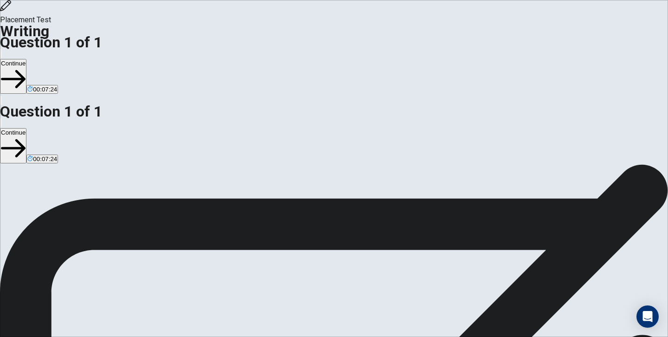
type textarea "I think everyone have different person"
type textarea "x"
type textarea "I think everyone have different persona"
type textarea "x"
type textarea "I think everyone have different personal"
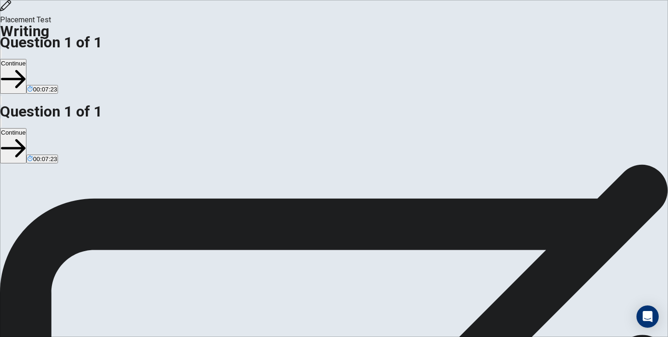
type textarea "x"
type textarea "I think everyone have different personal"
type textarea "x"
type textarea "I think everyone have different personal q"
type textarea "x"
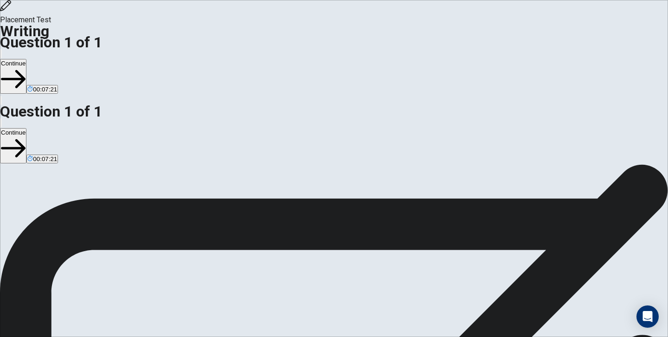
type textarea "I think everyone have different personal qu"
type textarea "x"
type textarea "I think everyone have different personal qua"
type textarea "x"
type textarea "I think everyone have different personal qua;"
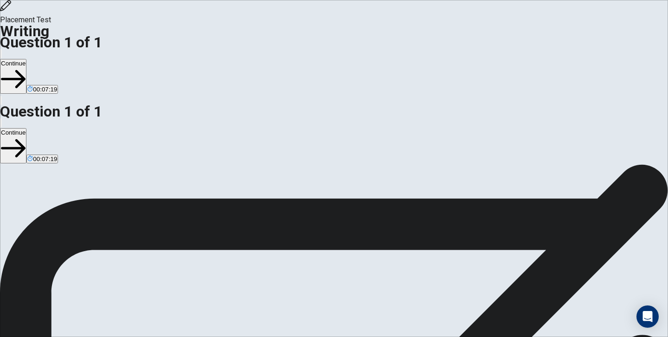
type textarea "x"
type textarea "I think everyone have different personal qua"
type textarea "x"
type textarea "I think everyone have different personal qual"
type textarea "x"
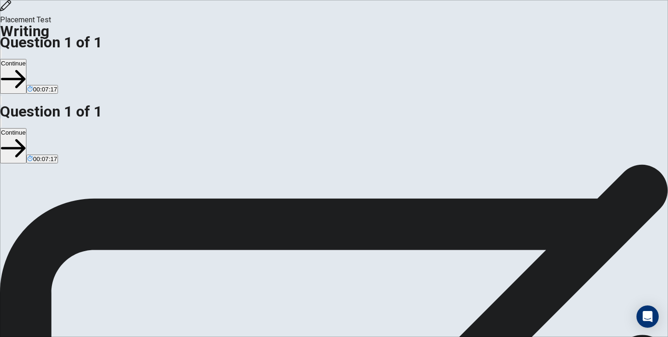
type textarea "I think everyone have different personal quali"
type textarea "x"
type textarea "I think everyone have different personal qualit"
type textarea "x"
type textarea "I think everyone have different personal quality"
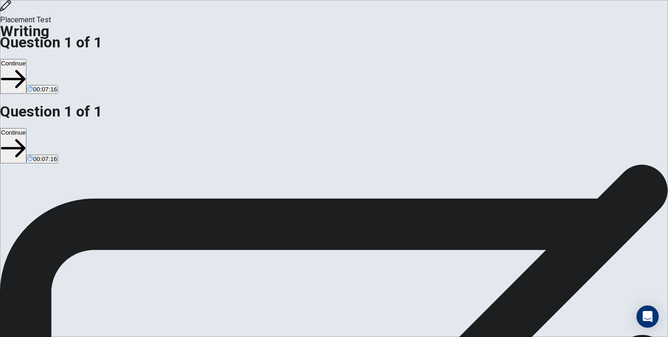
type textarea "x"
type textarea "I think everyone have different personal quality"
type textarea "x"
type textarea "I think everyone have different personal quality"
type textarea "x"
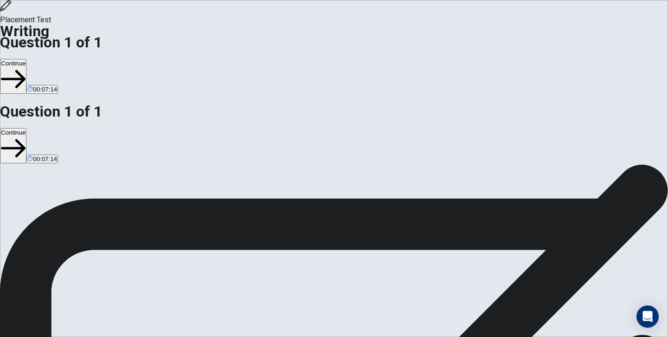
type textarea "I think everyone have different personal quality"
type textarea "x"
type textarea "I think everyone have different personal quality"
type textarea "x"
type textarea "I think everyone have different personal quality."
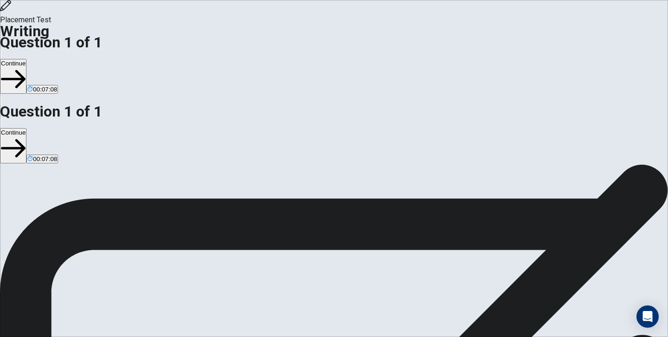
type textarea "x"
type textarea "I think everyone have different personal quality.s"
type textarea "x"
type textarea "I think everyone have different personal [DOMAIN_NAME]"
type textarea "x"
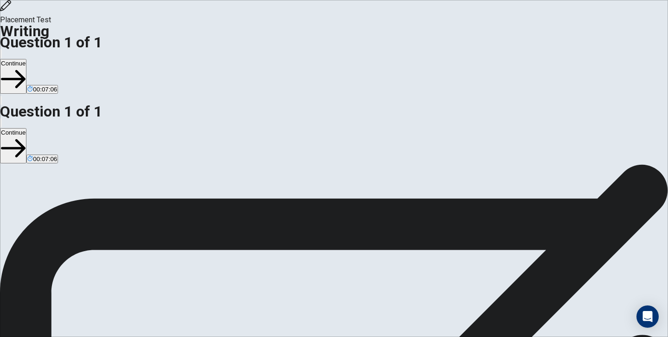
type textarea "I think everyone have different personal [DOMAIN_NAME]"
type textarea "x"
type textarea "I think everyone have different personal [DOMAIN_NAME] i"
type textarea "x"
type textarea "I think everyone have different personal [DOMAIN_NAME]"
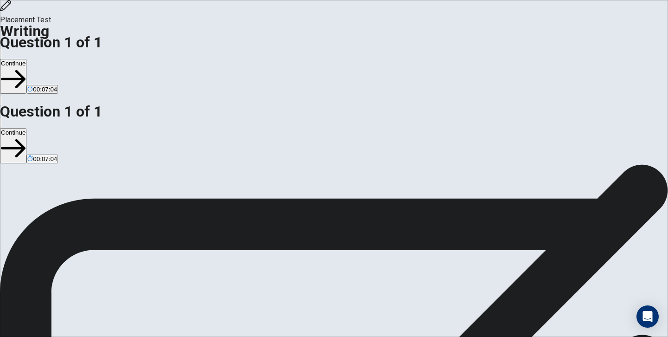
type textarea "x"
type textarea "I think everyone have different personal [DOMAIN_NAME] I"
type textarea "x"
type textarea "I think everyone have different personal [DOMAIN_NAME] I"
type textarea "x"
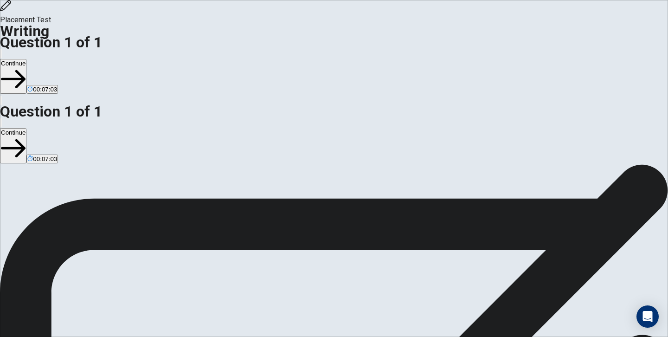
type textarea "I think everyone have different personal [DOMAIN_NAME] I h"
type textarea "x"
type textarea "I think everyone have different personal [DOMAIN_NAME] I ha"
type textarea "x"
type textarea "I think everyone have different personal [DOMAIN_NAME] I hav"
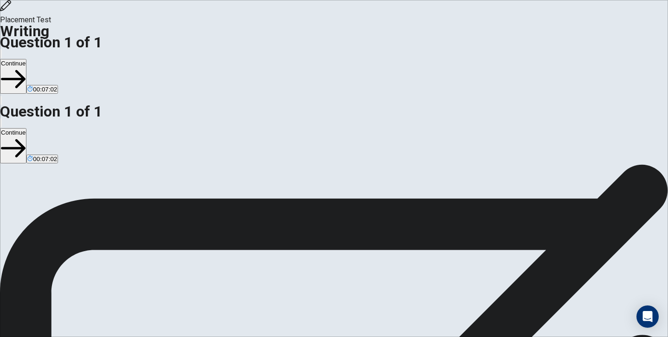
type textarea "x"
type textarea "I think everyone have different personal [DOMAIN_NAME] I have"
type textarea "x"
type textarea "I think everyone have different personal [DOMAIN_NAME] I have"
type textarea "x"
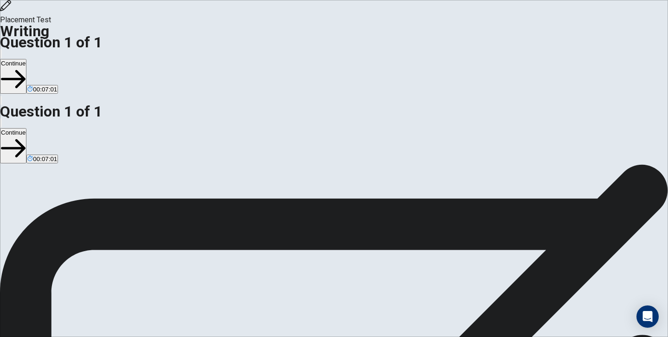
type textarea "I think everyone have different personal [DOMAIN_NAME] I have a"
type textarea "x"
type textarea "I think everyone have different personal [DOMAIN_NAME] I have a"
type textarea "x"
type textarea "I think everyone have different personal [DOMAIN_NAME] I have a p"
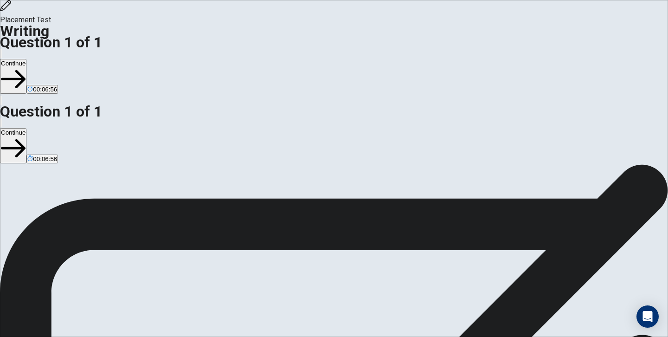
type textarea "x"
type textarea "I think everyone have different personal [DOMAIN_NAME] I have a pe"
type textarea "x"
type textarea "I think everyone have different personal [DOMAIN_NAME] I have a per"
type textarea "x"
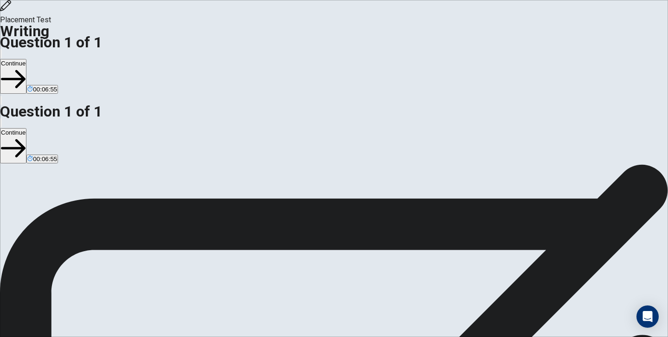
type textarea "I think everyone have different personal [DOMAIN_NAME] I have a pers"
type textarea "x"
type textarea "I think everyone have different personal [DOMAIN_NAME] I have a perso"
type textarea "x"
type textarea "I think everyone have different personal [DOMAIN_NAME] I have a person"
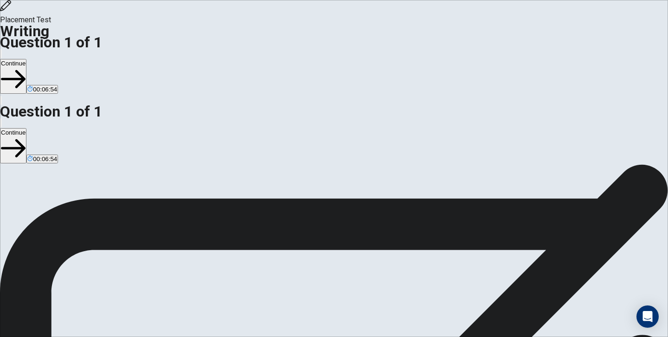
type textarea "x"
drag, startPoint x: 538, startPoint y: 72, endPoint x: 524, endPoint y: 70, distance: 14.6
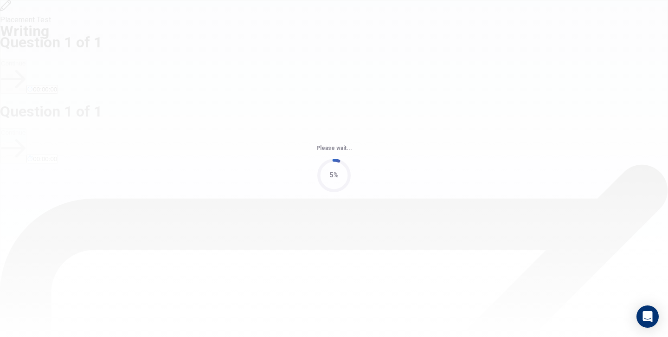
scroll to position [0, 0]
